Goal: Find specific page/section: Find specific page/section

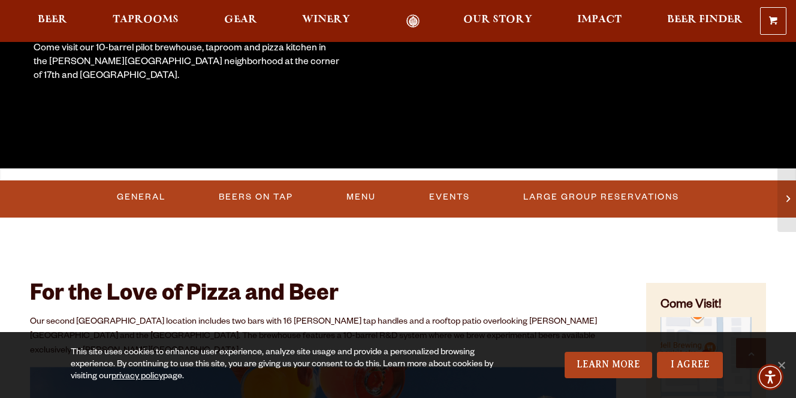
scroll to position [357, 0]
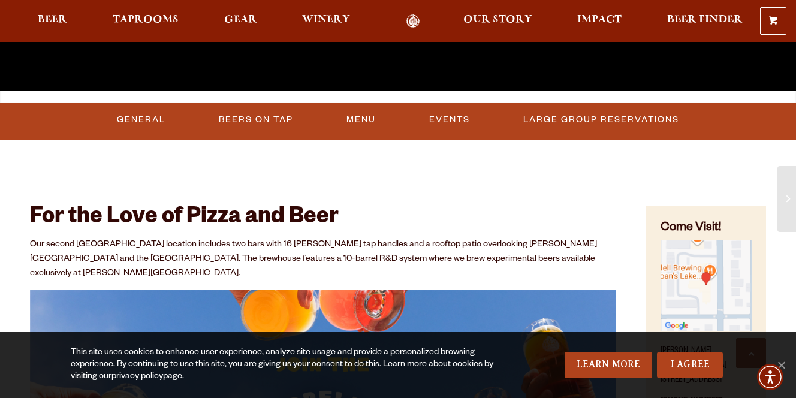
click at [361, 123] on link "Menu" at bounding box center [361, 120] width 39 height 28
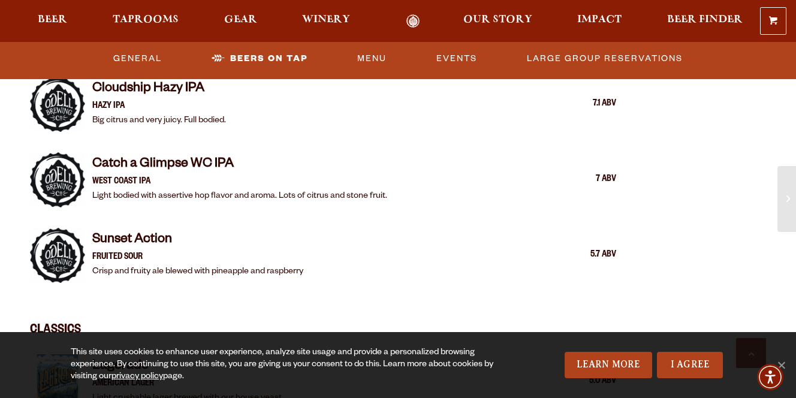
scroll to position [1984, 0]
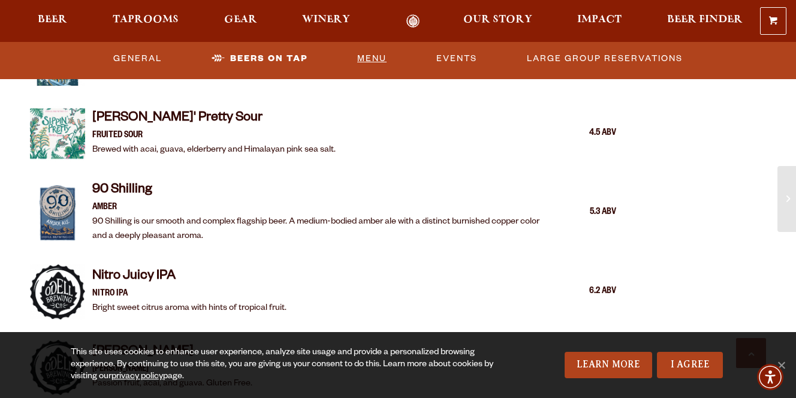
click at [376, 57] on link "Menu" at bounding box center [371, 59] width 39 height 28
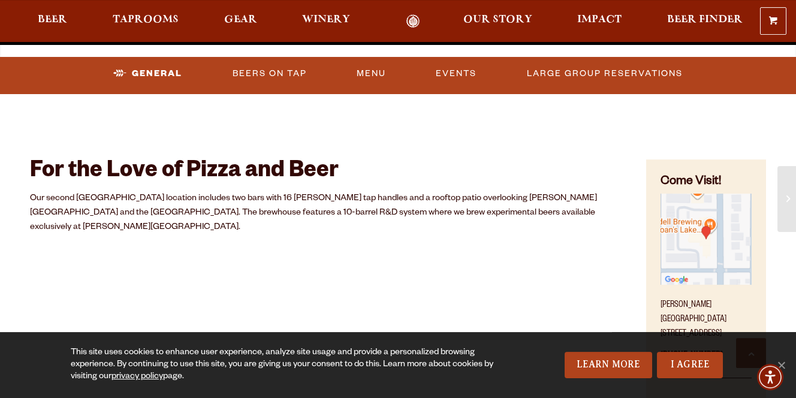
scroll to position [482, 0]
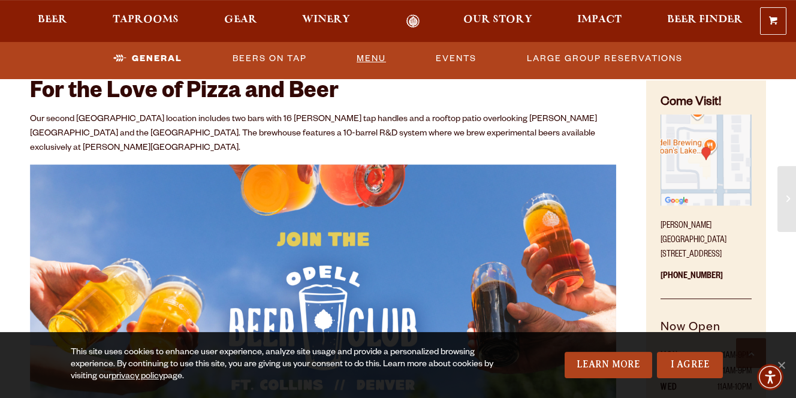
click at [384, 57] on link "Menu" at bounding box center [371, 59] width 39 height 28
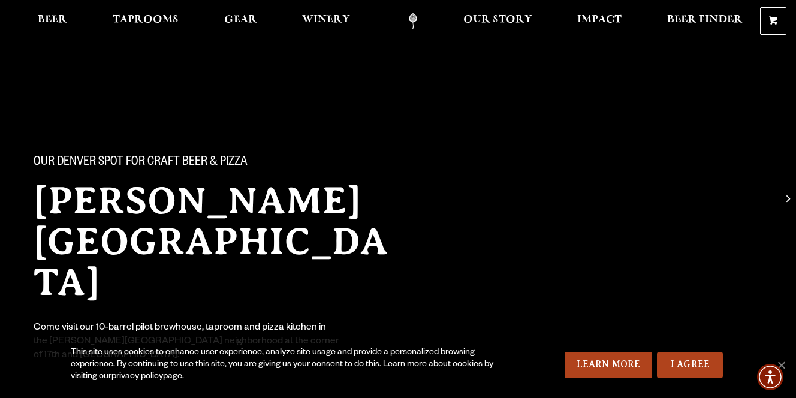
scroll to position [175, 0]
